Goal: Check status

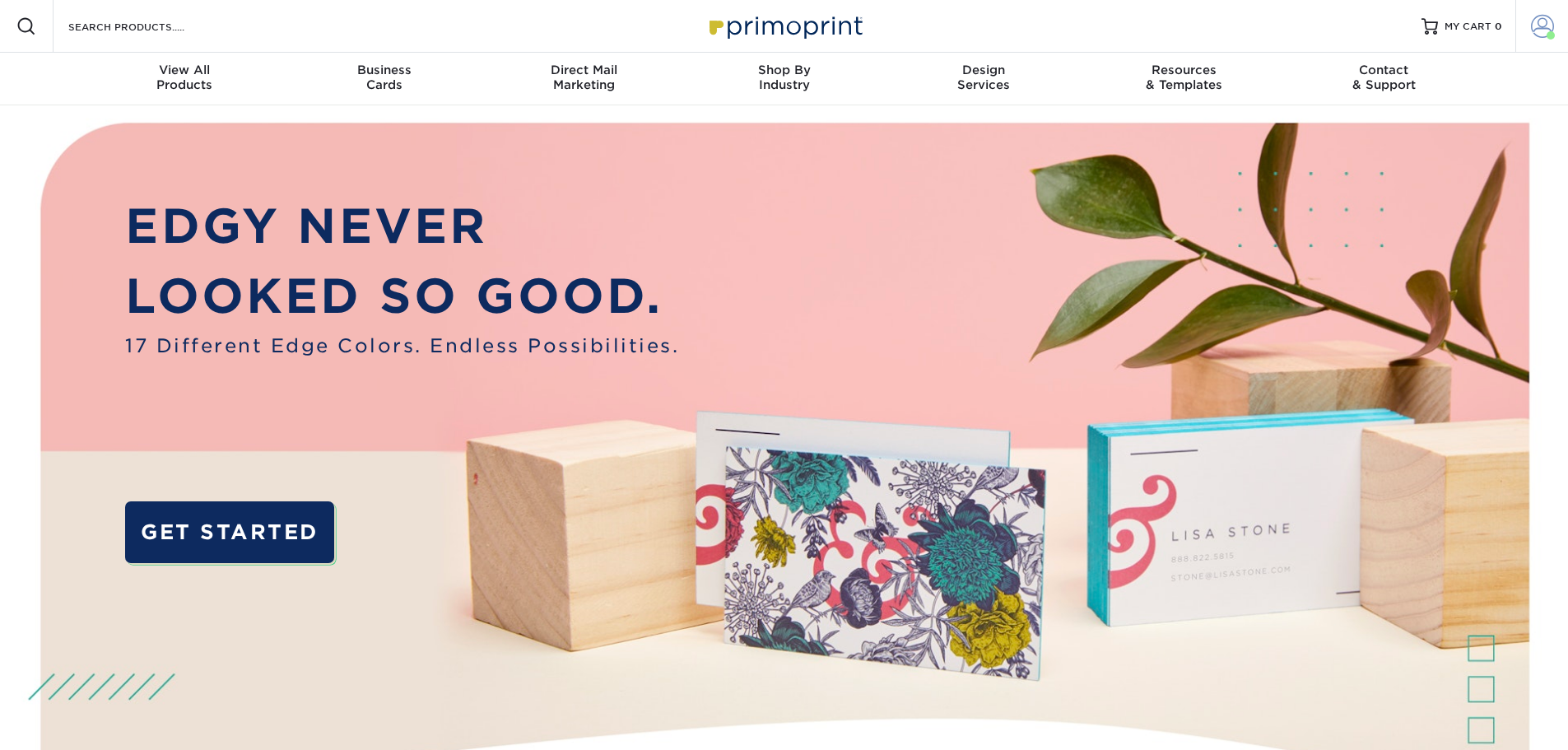
click at [1545, 17] on span at bounding box center [1542, 26] width 23 height 23
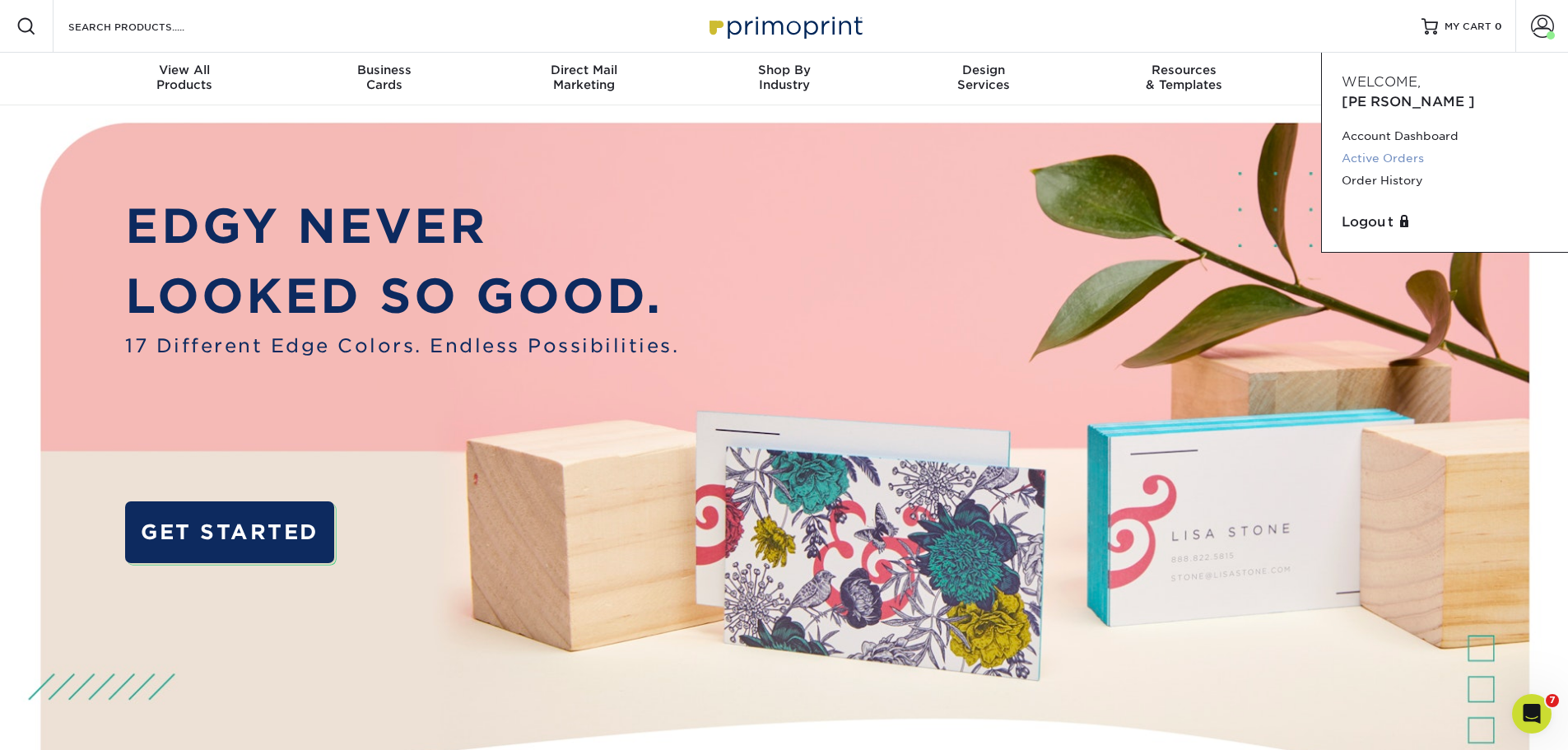
click at [1409, 148] on link "Active Orders" at bounding box center [1444, 159] width 207 height 22
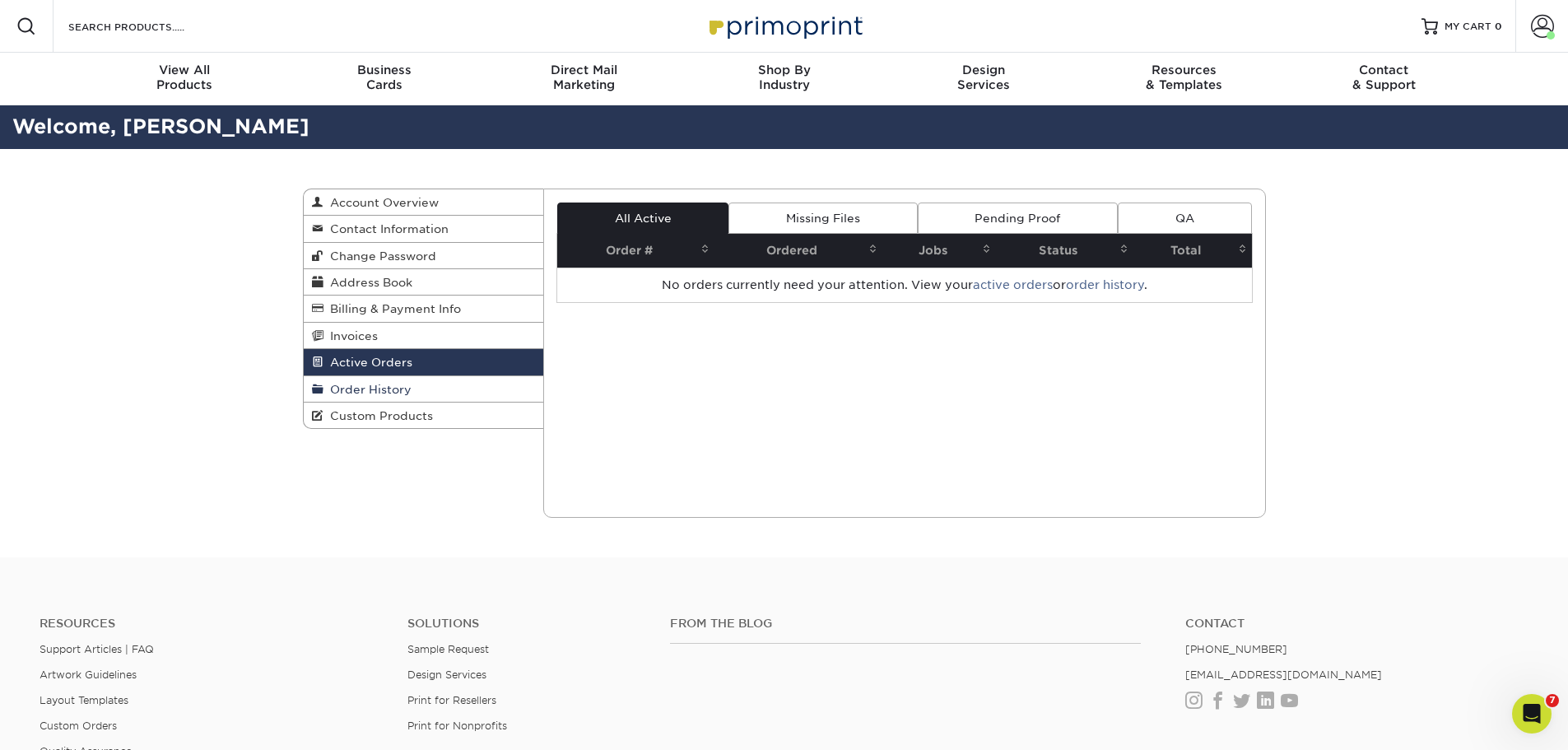
click at [383, 385] on span "Order History" at bounding box center [367, 389] width 88 height 13
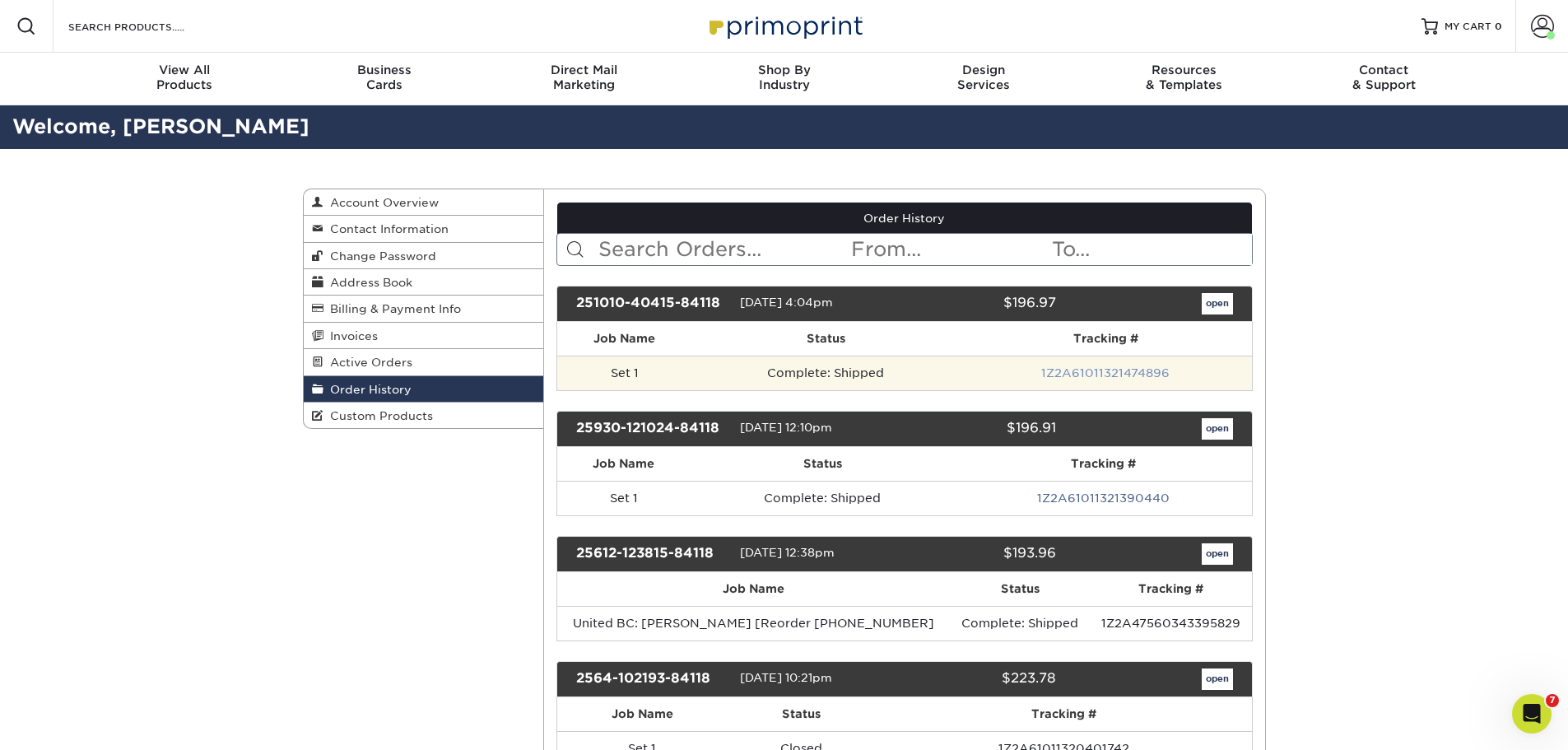
click at [1114, 369] on link "1Z2A61011321474896" at bounding box center [1105, 373] width 128 height 13
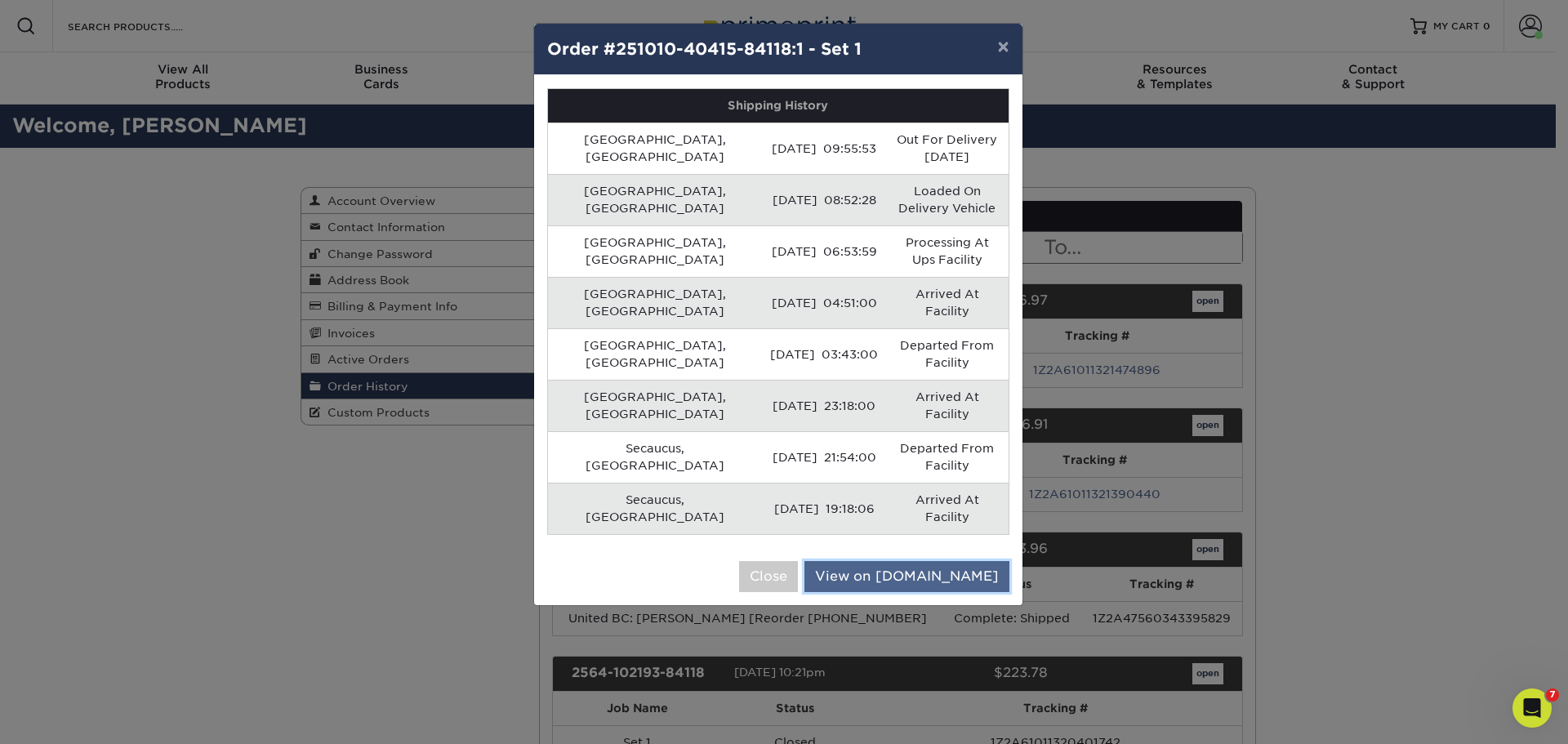
click at [968, 561] on link "View on [DOMAIN_NAME]" at bounding box center [907, 577] width 205 height 31
click at [998, 39] on button "×" at bounding box center [1004, 46] width 38 height 46
